Goal: Information Seeking & Learning: Check status

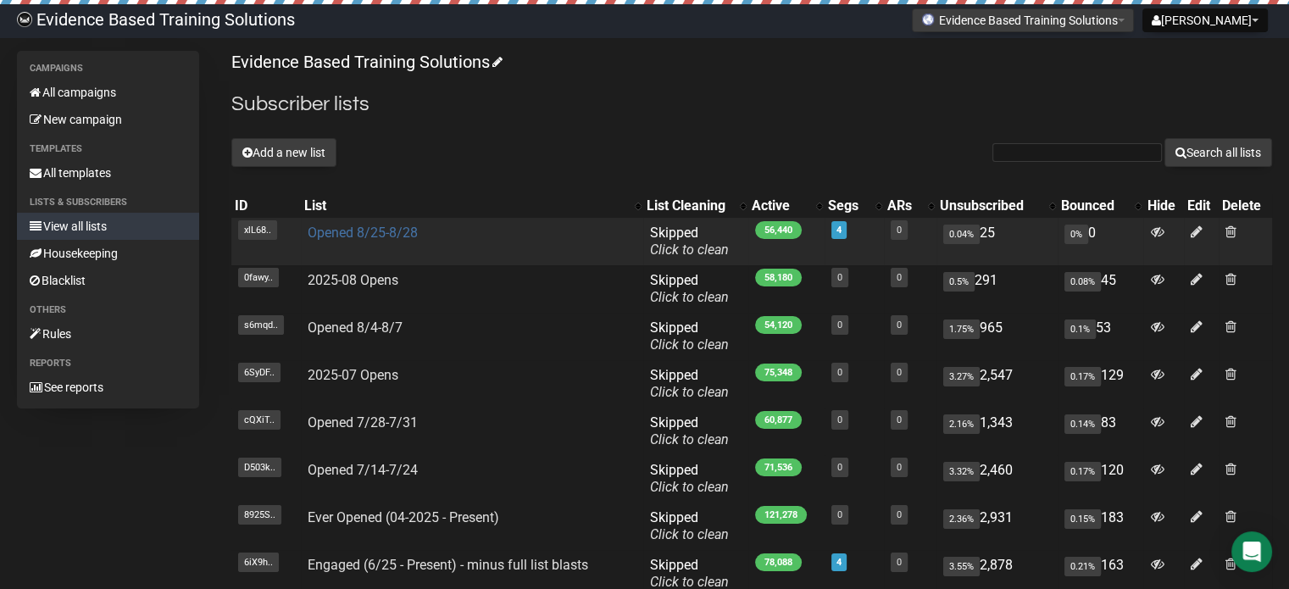
click at [374, 231] on link "Opened 8/25-8/28" at bounding box center [363, 233] width 110 height 16
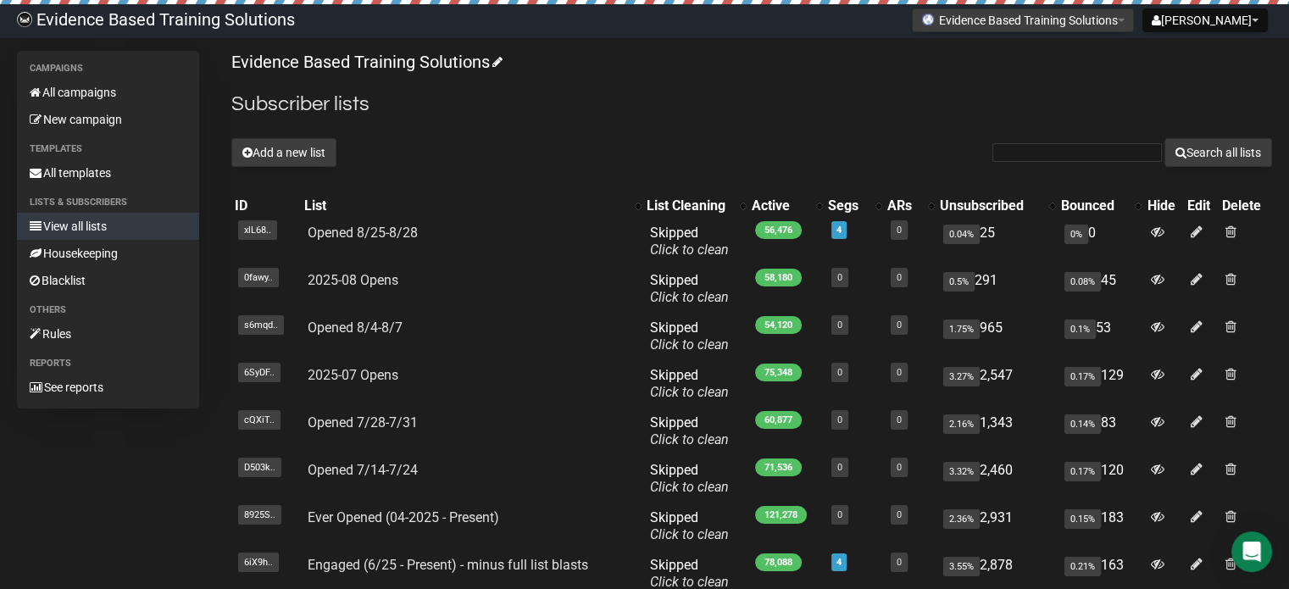
click at [907, 71] on p "Evidence Based Training Solutions" at bounding box center [751, 62] width 1040 height 23
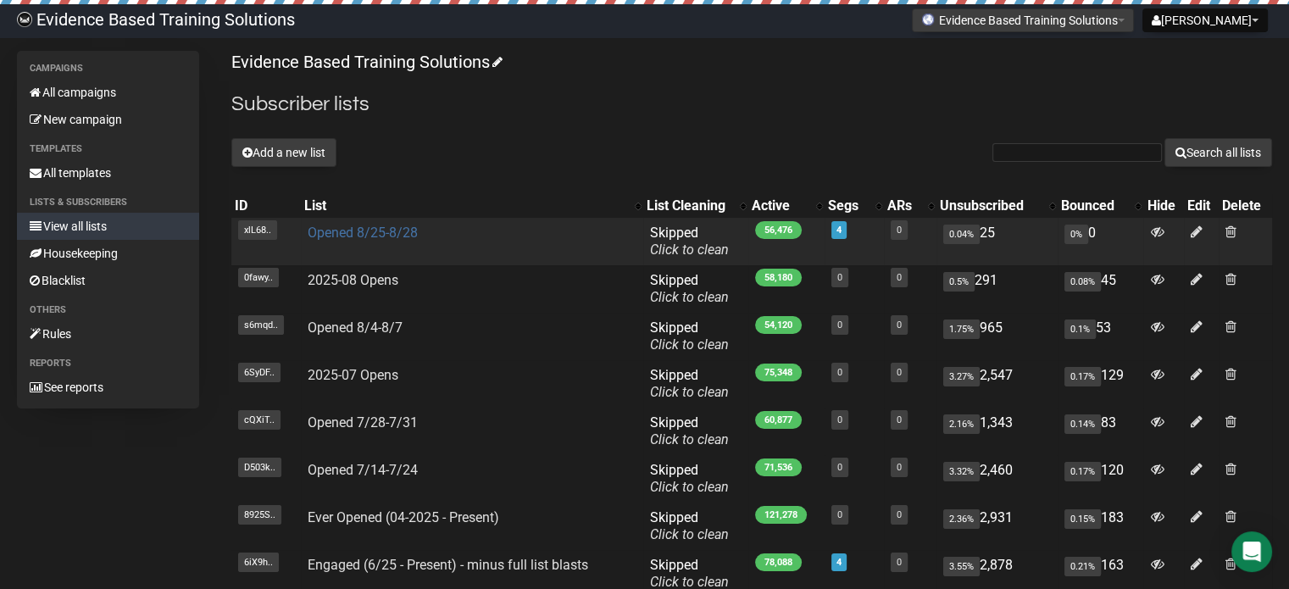
click at [357, 226] on link "Opened 8/25-8/28" at bounding box center [363, 233] width 110 height 16
click at [382, 230] on link "Opened 8/25-8/28" at bounding box center [363, 233] width 110 height 16
click at [404, 227] on link "Opened 8/25-8/28" at bounding box center [363, 233] width 110 height 16
click at [360, 234] on link "Opened 8/25-8/28" at bounding box center [363, 233] width 110 height 16
click at [394, 225] on link "Opened 8/25-8/28" at bounding box center [363, 233] width 110 height 16
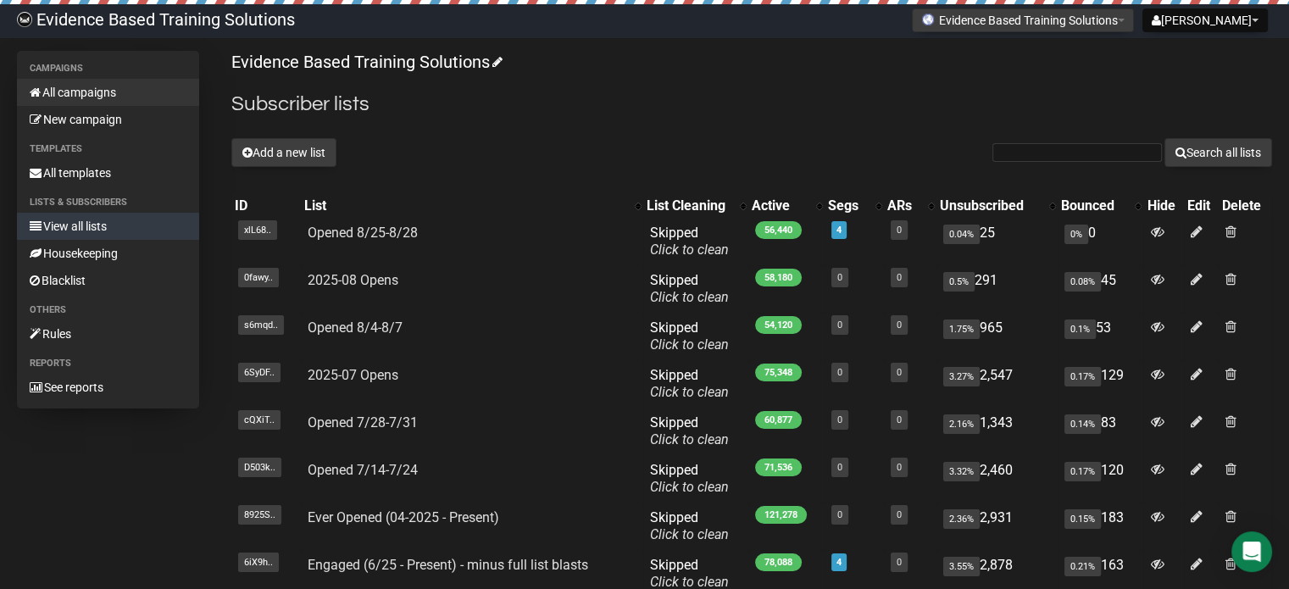
click at [108, 97] on link "All campaigns" at bounding box center [108, 92] width 182 height 27
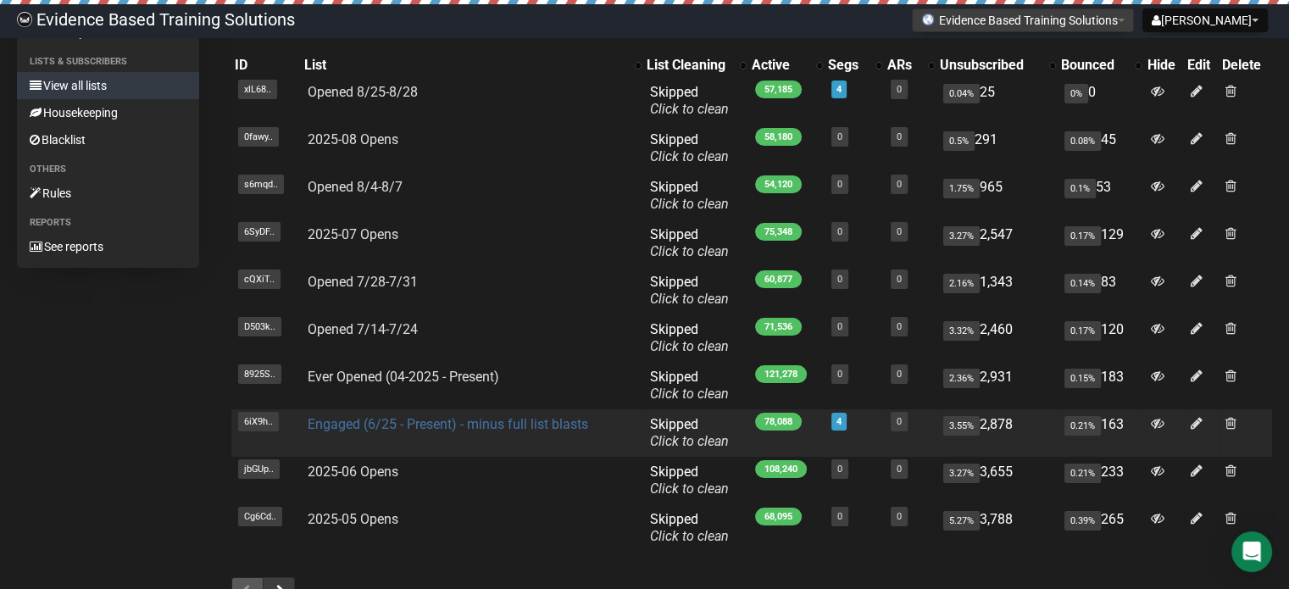
scroll to position [262, 0]
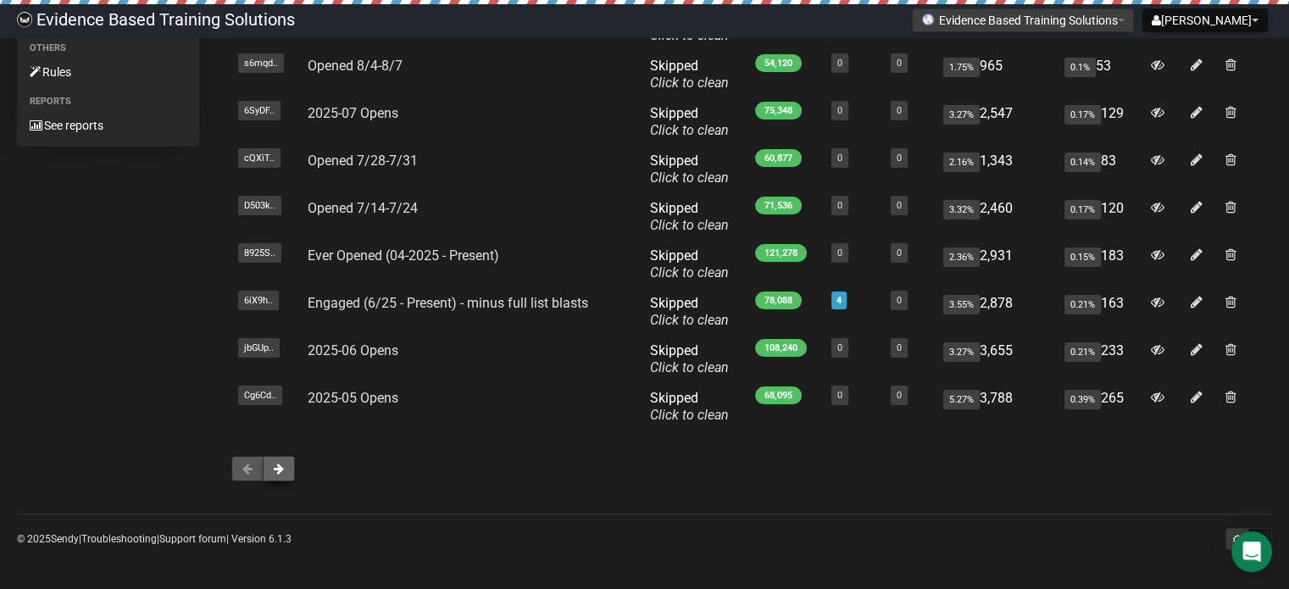
click at [286, 468] on button at bounding box center [279, 468] width 32 height 25
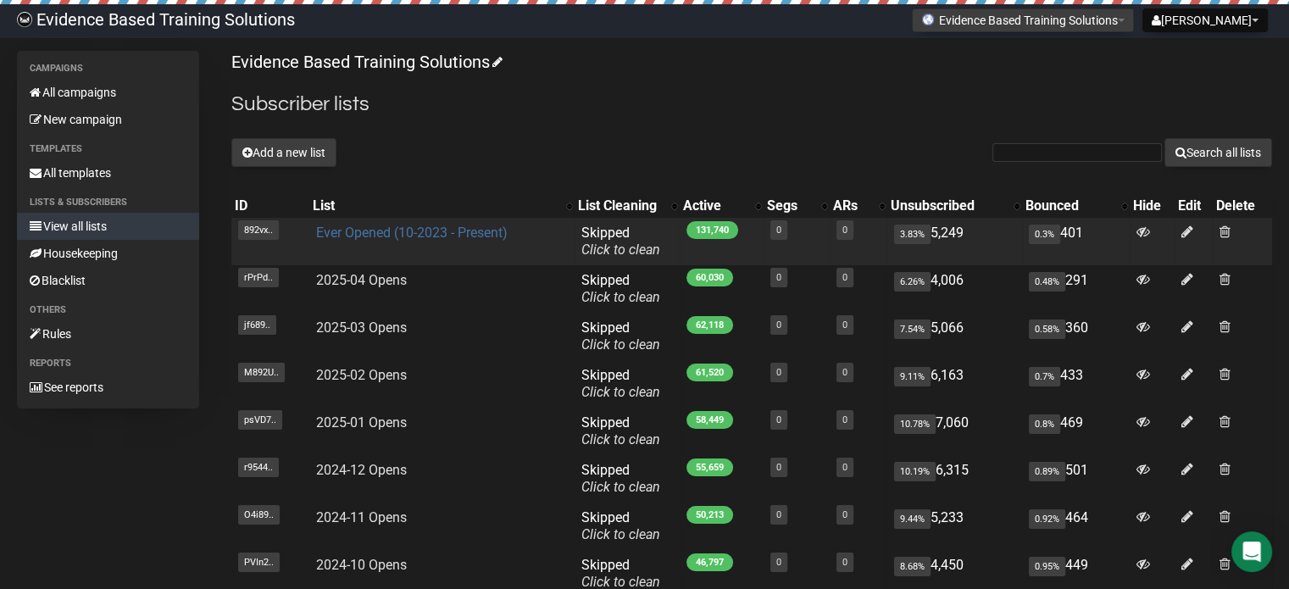
click at [386, 225] on link "Ever Opened (10-2023 - Present)" at bounding box center [411, 233] width 191 height 16
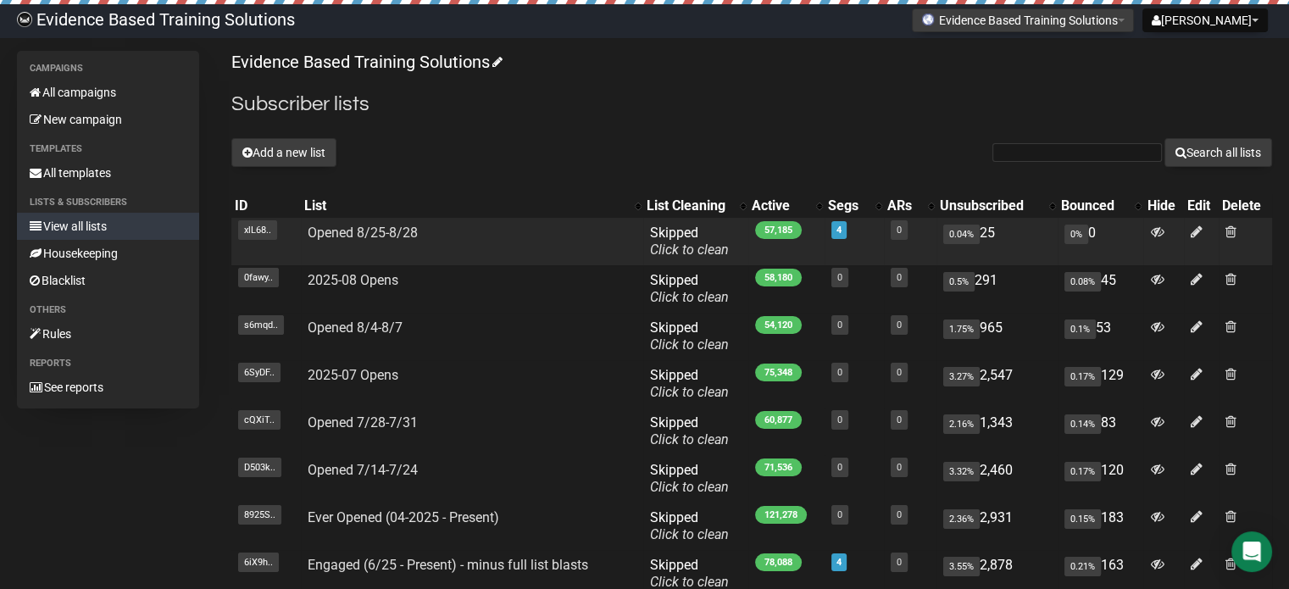
click at [386, 221] on td "Opened 8/25-8/28" at bounding box center [472, 241] width 342 height 47
click at [386, 230] on link "Opened 8/25-8/28" at bounding box center [363, 233] width 110 height 16
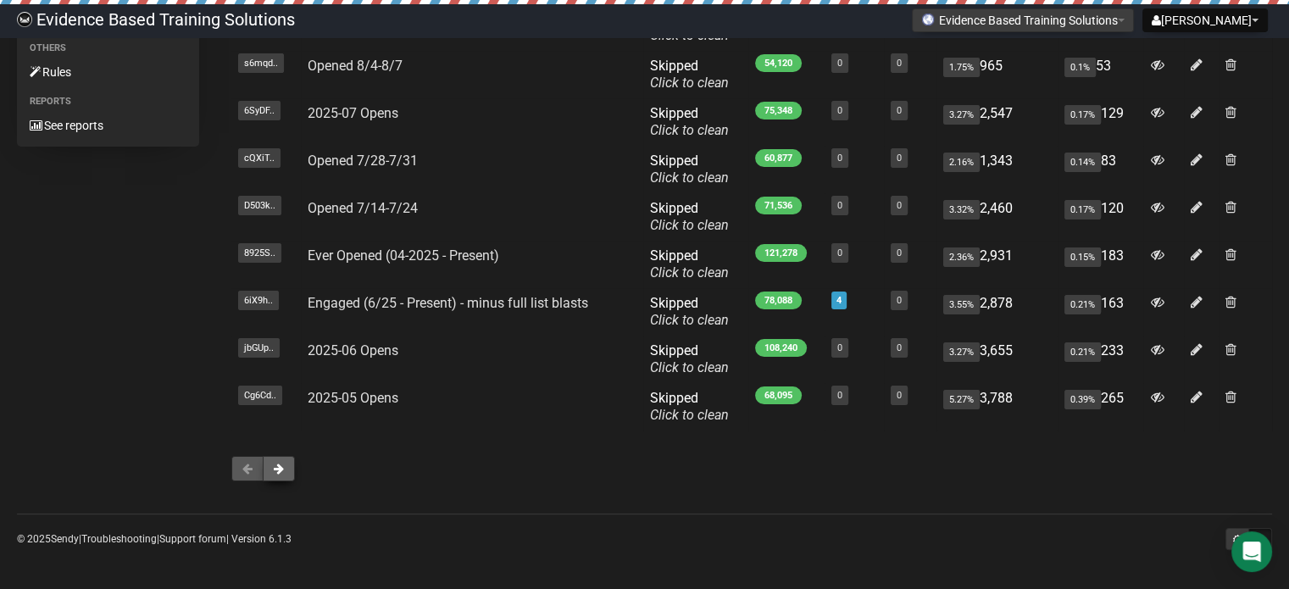
click at [275, 456] on button at bounding box center [279, 468] width 32 height 25
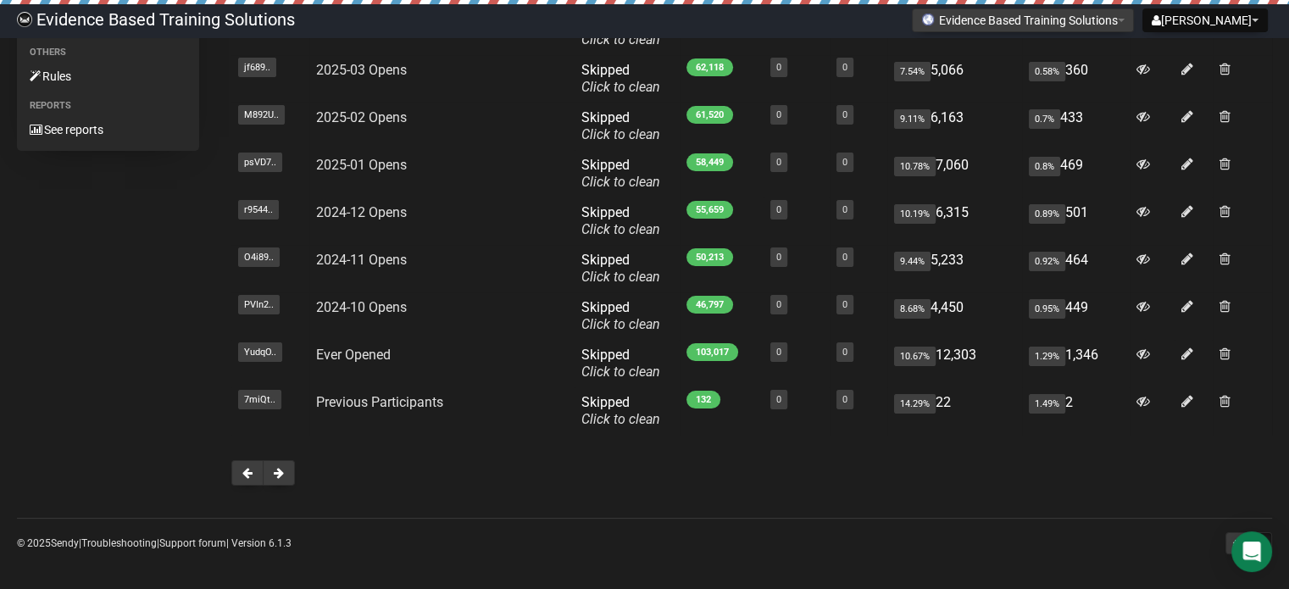
scroll to position [262, 0]
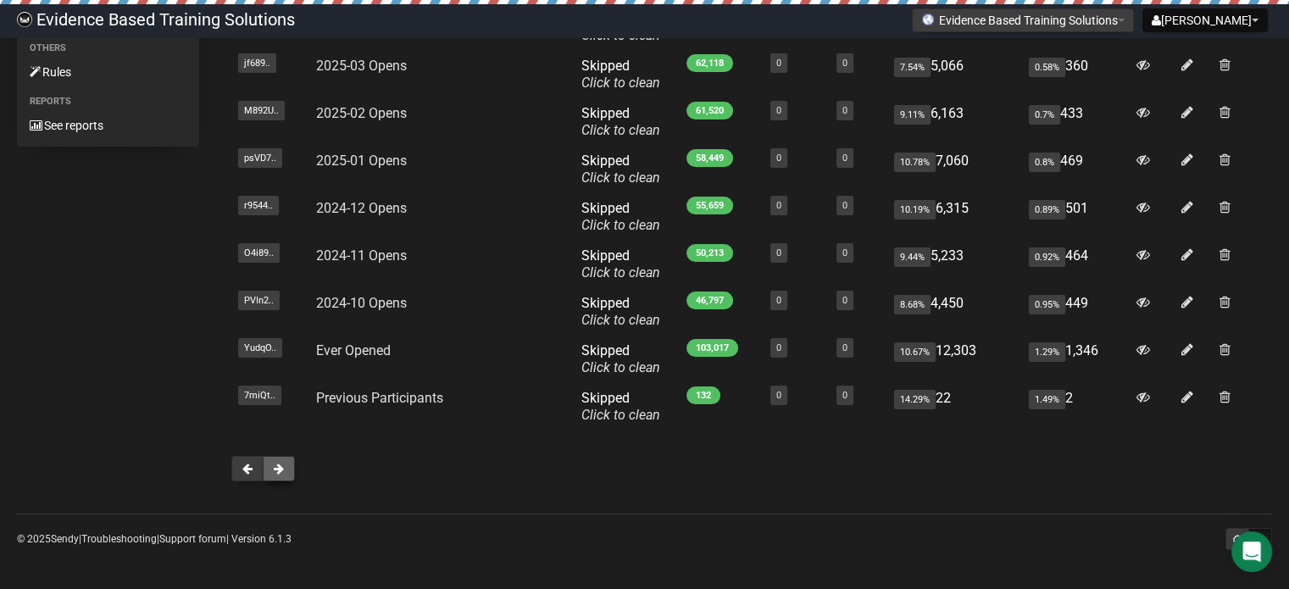
click at [285, 461] on button at bounding box center [279, 468] width 32 height 25
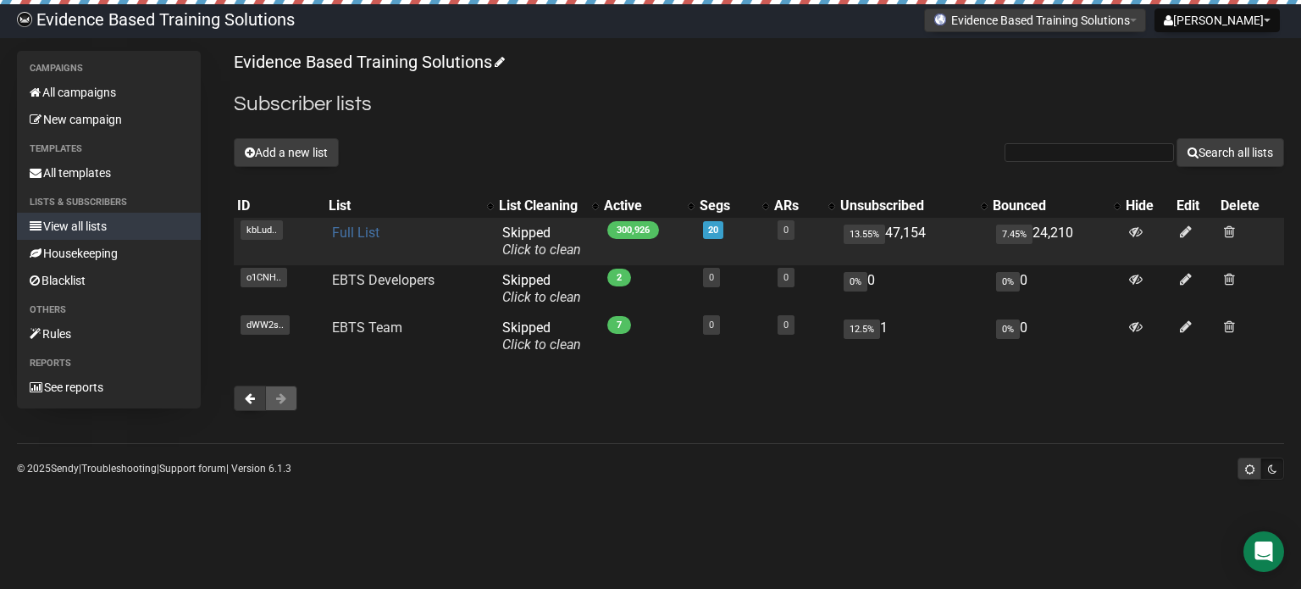
click at [376, 234] on link "Full List" at bounding box center [355, 233] width 47 height 16
